Goal: Information Seeking & Learning: Learn about a topic

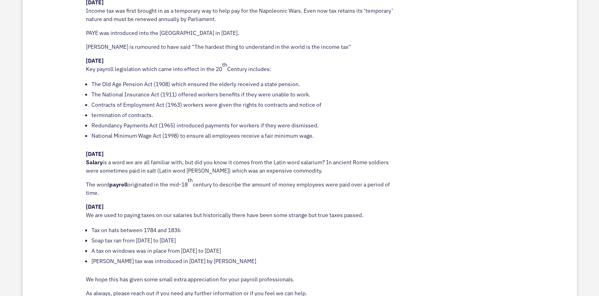
scroll to position [492, 0]
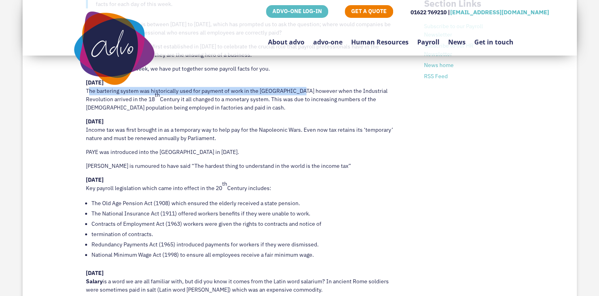
drag, startPoint x: 82, startPoint y: 90, endPoint x: 298, endPoint y: 95, distance: 216.8
click at [298, 95] on div "Interesting Payroll Facts to celebrate National Payroll Week [PERSON_NAME], our…" at bounding box center [300, 213] width 555 height 529
click at [86, 101] on p "[DATE] The bartering system was historically used for payment of work in the [G…" at bounding box center [243, 97] width 315 height 39
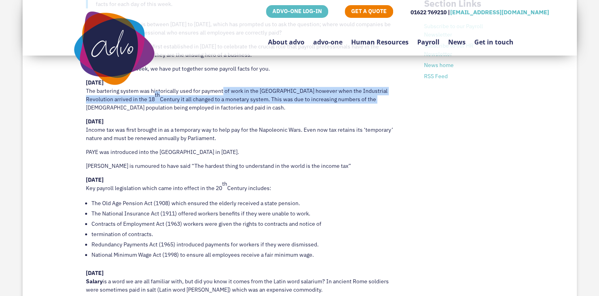
drag, startPoint x: 221, startPoint y: 92, endPoint x: 377, endPoint y: 101, distance: 156.0
click at [377, 101] on p "[DATE] The bartering system was historically used for payment of work in the [G…" at bounding box center [243, 97] width 315 height 39
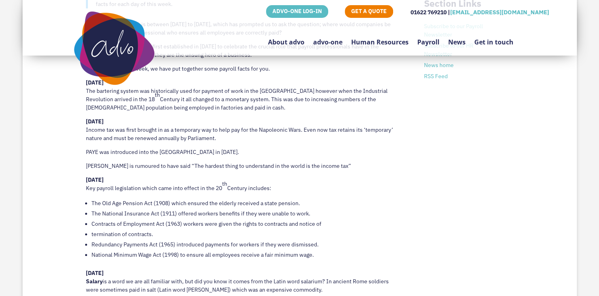
click at [141, 131] on p "[DATE] Income tax was first brought in as a temporary way to help pay for the N…" at bounding box center [243, 132] width 315 height 31
drag, startPoint x: 82, startPoint y: 153, endPoint x: 237, endPoint y: 159, distance: 155.4
click at [237, 159] on div "Interesting Payroll Facts to celebrate National Payroll Week [PERSON_NAME], our…" at bounding box center [300, 213] width 555 height 529
drag, startPoint x: 344, startPoint y: 168, endPoint x: 54, endPoint y: 162, distance: 289.3
click at [54, 162] on div "Interesting Payroll Facts to celebrate National Payroll Week [PERSON_NAME], our…" at bounding box center [300, 213] width 555 height 529
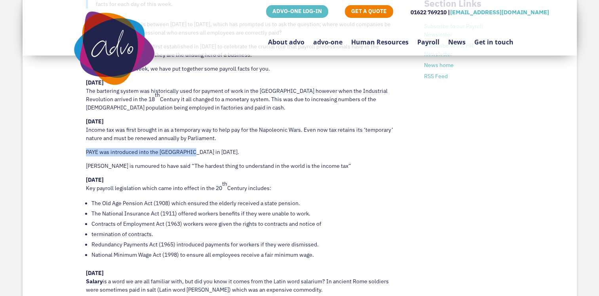
click at [123, 186] on p "[DATE] Key payroll legislation which came into effect in the 20 th Century incl…" at bounding box center [243, 187] width 315 height 22
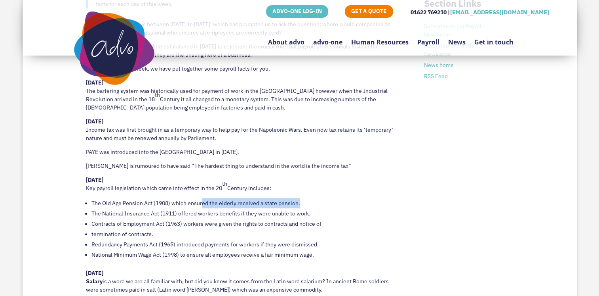
drag, startPoint x: 203, startPoint y: 203, endPoint x: 309, endPoint y: 203, distance: 106.6
click at [309, 203] on li "The Old Age Pension Act (1908) which ensured the elderly received a state pensi…" at bounding box center [246, 203] width 309 height 10
click at [135, 224] on li "Contracts of Employment Act (1963) workers were given the rights to contracts a…" at bounding box center [246, 223] width 309 height 10
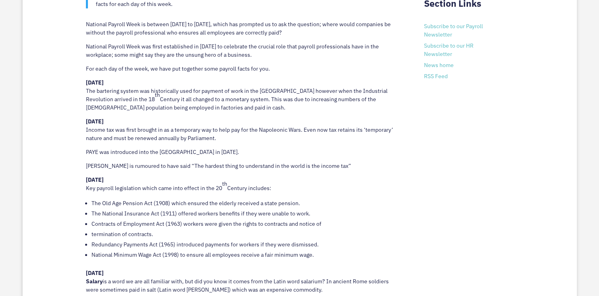
scroll to position [611, 0]
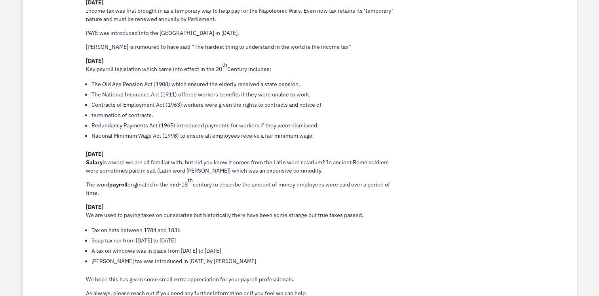
click at [153, 122] on li "Redundancy Payments Act (1965) introduced payments for workers if they were dis…" at bounding box center [246, 125] width 309 height 10
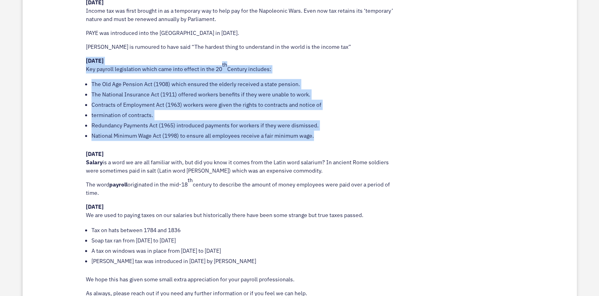
drag, startPoint x: 338, startPoint y: 133, endPoint x: 84, endPoint y: 57, distance: 264.7
click at [84, 57] on div "Interesting Payroll Facts to celebrate National Payroll Week [PERSON_NAME], our…" at bounding box center [300, 94] width 555 height 529
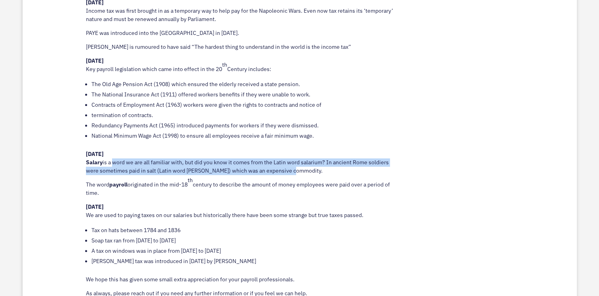
drag, startPoint x: 111, startPoint y: 162, endPoint x: 391, endPoint y: 175, distance: 280.8
click at [391, 175] on p "[DATE] Salary is a word we are all familiar with, but did you know it comes fro…" at bounding box center [243, 165] width 315 height 31
drag, startPoint x: 391, startPoint y: 175, endPoint x: 337, endPoint y: 177, distance: 54.7
click at [337, 177] on p "[DATE] Salary is a word we are all familiar with, but did you know it comes fro…" at bounding box center [243, 165] width 315 height 31
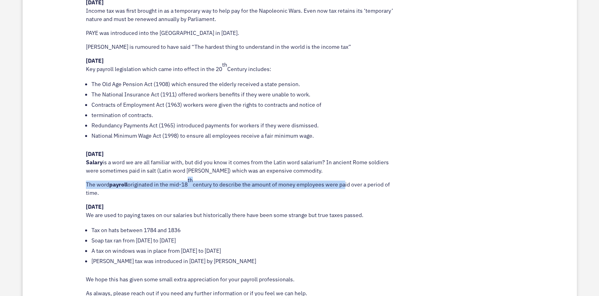
drag, startPoint x: 86, startPoint y: 184, endPoint x: 345, endPoint y: 185, distance: 259.1
click at [345, 185] on p "The word payroll originated in the mid-18 th century to describe the amount of …" at bounding box center [243, 191] width 315 height 22
drag, startPoint x: 231, startPoint y: 214, endPoint x: 384, endPoint y: 218, distance: 153.0
click at [384, 218] on p "[DATE] We are used to paying taxes on our salaries but historically there have …" at bounding box center [243, 213] width 315 height 22
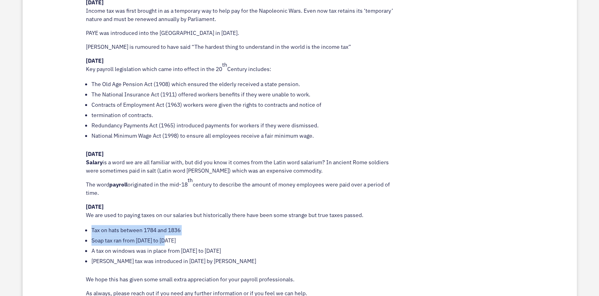
drag, startPoint x: 90, startPoint y: 231, endPoint x: 209, endPoint y: 244, distance: 120.1
click at [209, 244] on ul "Tax on hats between 1784 and 1836 Soap tax ran from [DATE] to [DATE] A tax on w…" at bounding box center [243, 250] width 315 height 50
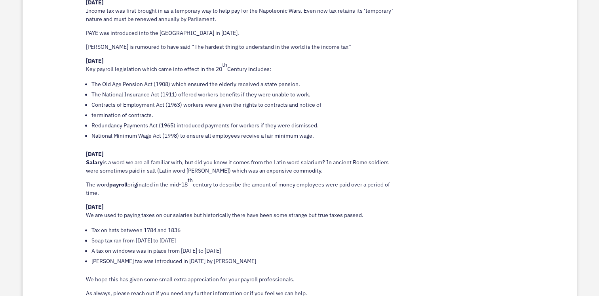
click at [342, 266] on ul "Tax on hats between 1784 and 1836 Soap tax ran from [DATE] to [DATE] A tax on w…" at bounding box center [243, 250] width 315 height 50
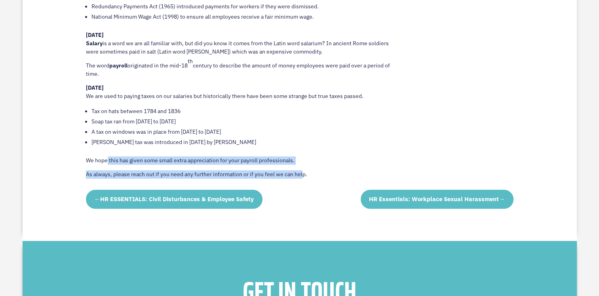
drag, startPoint x: 107, startPoint y: 159, endPoint x: 302, endPoint y: 176, distance: 195.3
drag, startPoint x: 302, startPoint y: 176, endPoint x: 157, endPoint y: 156, distance: 146.0
click at [157, 156] on p "We hope this has given some small extra appreciation for your payroll professio…" at bounding box center [243, 163] width 315 height 14
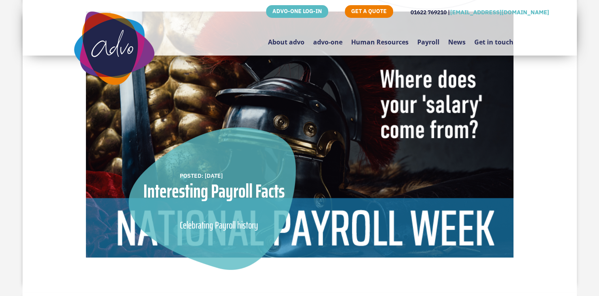
scroll to position [307, 0]
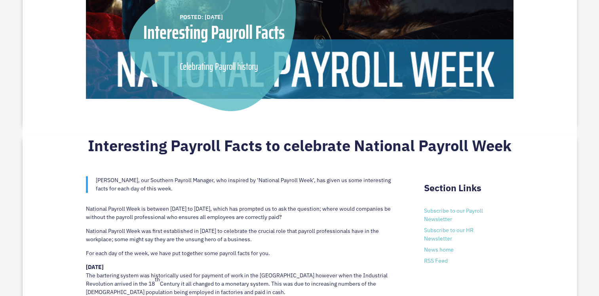
click at [86, 143] on h2 "Interesting Payroll Facts to celebrate National Payroll Week" at bounding box center [300, 147] width 428 height 22
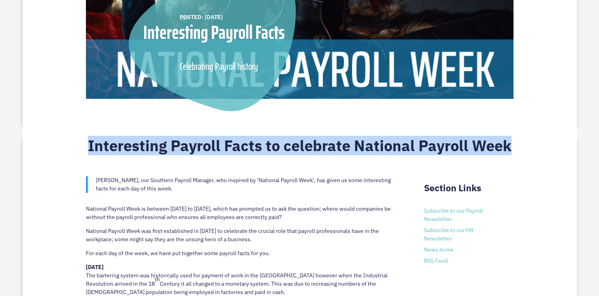
drag, startPoint x: 88, startPoint y: 143, endPoint x: 533, endPoint y: 148, distance: 445.0
click at [257, 183] on p "[PERSON_NAME], our Southern Payroll Manager, who inspired by ‘National Payroll …" at bounding box center [248, 184] width 305 height 17
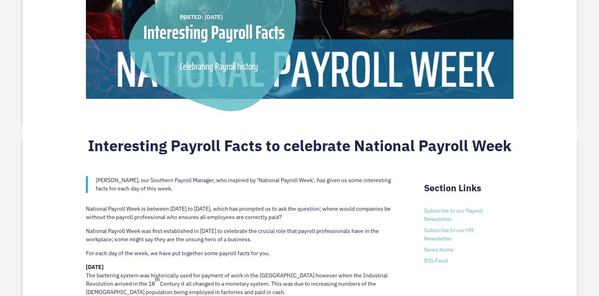
click at [335, 181] on p "[PERSON_NAME], our Southern Payroll Manager, who inspired by ‘National Payroll …" at bounding box center [248, 184] width 305 height 17
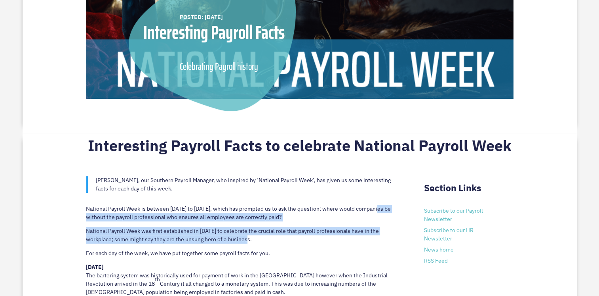
drag, startPoint x: 266, startPoint y: 242, endPoint x: 60, endPoint y: 223, distance: 206.9
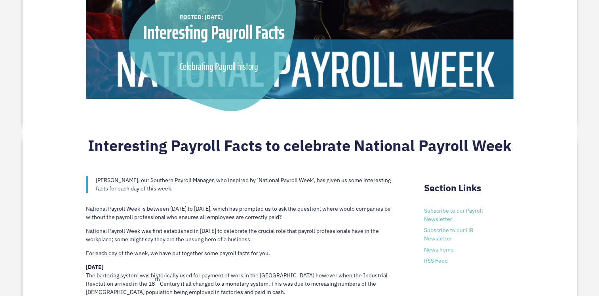
click at [156, 274] on p "[DATE] The bartering system was historically used for payment of work in the [G…" at bounding box center [243, 282] width 315 height 39
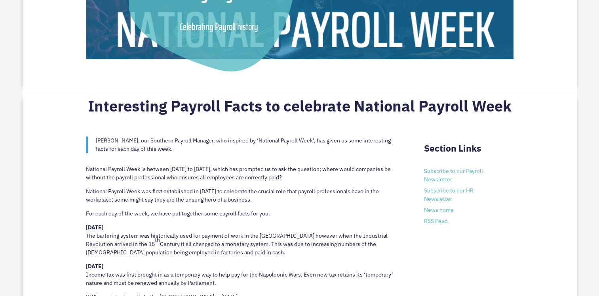
click at [144, 251] on p "[DATE] The bartering system was historically used for payment of work in the [G…" at bounding box center [243, 242] width 315 height 39
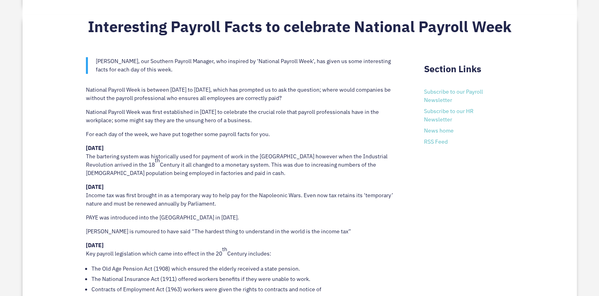
scroll to position [466, 0]
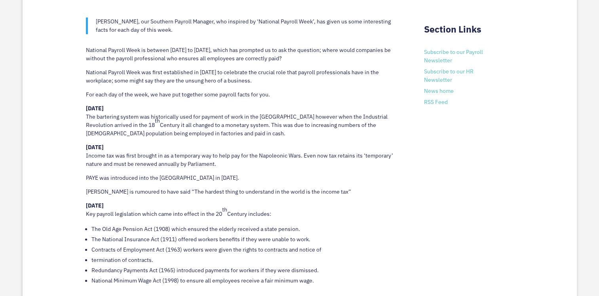
click at [178, 118] on p "[DATE] The bartering system was historically used for payment of work in the [G…" at bounding box center [243, 123] width 315 height 39
drag, startPoint x: 131, startPoint y: 124, endPoint x: 319, endPoint y: 126, distance: 188.6
click at [319, 126] on p "[DATE] The bartering system was historically used for payment of work in the [G…" at bounding box center [243, 123] width 315 height 39
click at [160, 158] on p "[DATE] Income tax was first brought in as a temporary way to help pay for the N…" at bounding box center [243, 158] width 315 height 31
drag, startPoint x: 347, startPoint y: 124, endPoint x: 229, endPoint y: 158, distance: 122.4
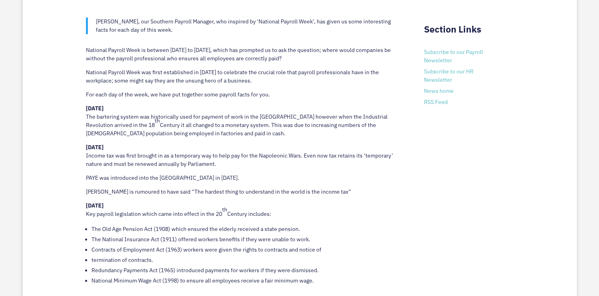
click at [229, 158] on p "[DATE] Income tax was first brought in as a temporary way to help pay for the N…" at bounding box center [243, 158] width 315 height 31
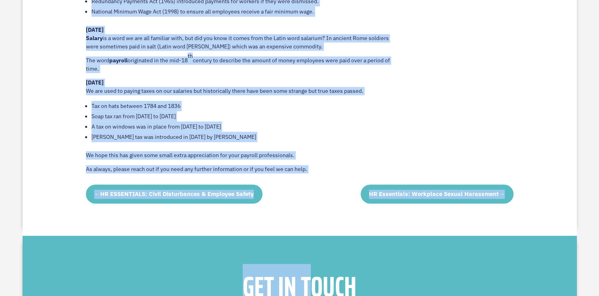
scroll to position [743, 0]
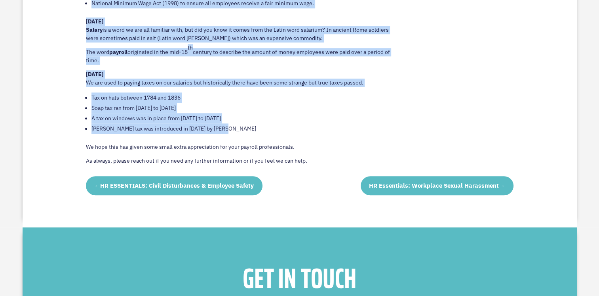
drag, startPoint x: 82, startPoint y: 106, endPoint x: 285, endPoint y: 131, distance: 205.1
copy div "Loremi Dol sitametco adipis eli seddoeiusmod temp inc utlabor et dolo ma ali EN…"
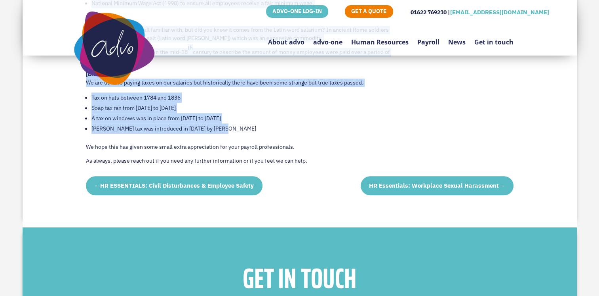
click at [246, 134] on ul "Tax on hats between 1784 and 1836 Soap tax ran from [DATE] to [DATE] A tax on w…" at bounding box center [243, 117] width 315 height 50
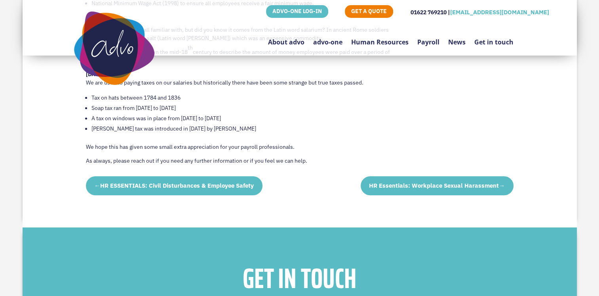
scroll to position [703, 0]
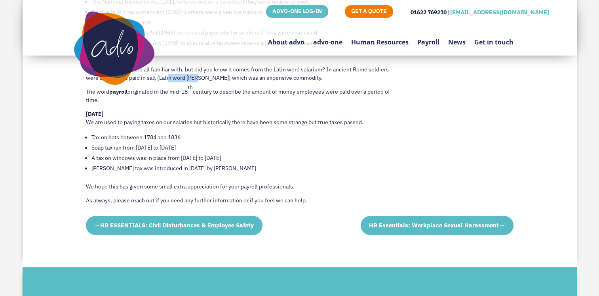
drag, startPoint x: 166, startPoint y: 75, endPoint x: 193, endPoint y: 77, distance: 26.6
click at [193, 77] on p "[DATE] Salary is a word we are all familiar with, but did you know it comes fro…" at bounding box center [243, 72] width 315 height 31
click at [323, 68] on p "[DATE] Salary is a word we are all familiar with, but did you know it comes fro…" at bounding box center [243, 72] width 315 height 31
click at [145, 82] on img at bounding box center [114, 47] width 81 height 73
